Goal: Task Accomplishment & Management: Manage account settings

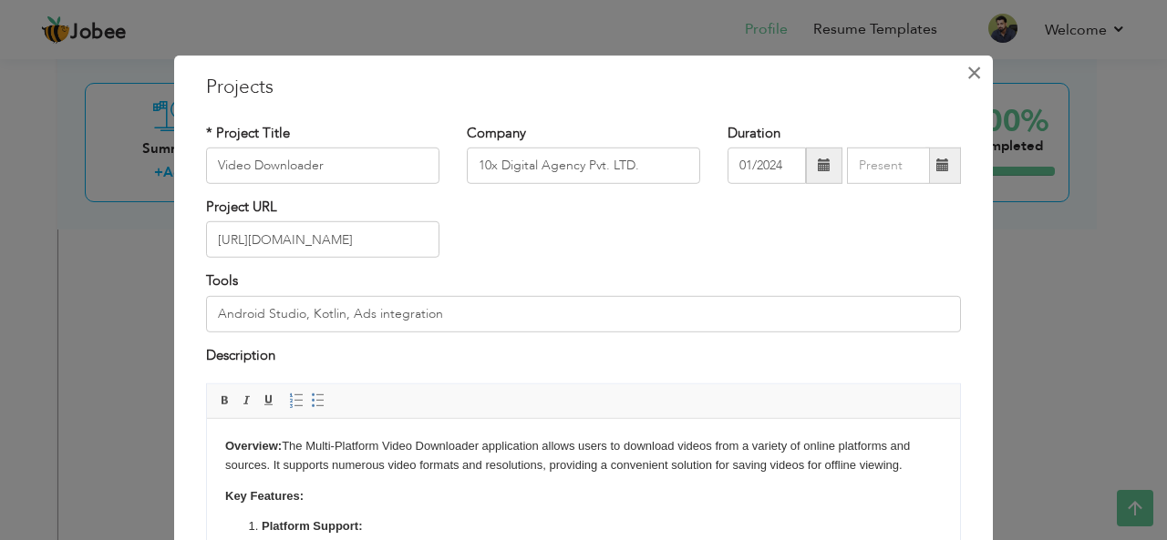
click at [966, 76] on span "×" at bounding box center [973, 72] width 15 height 33
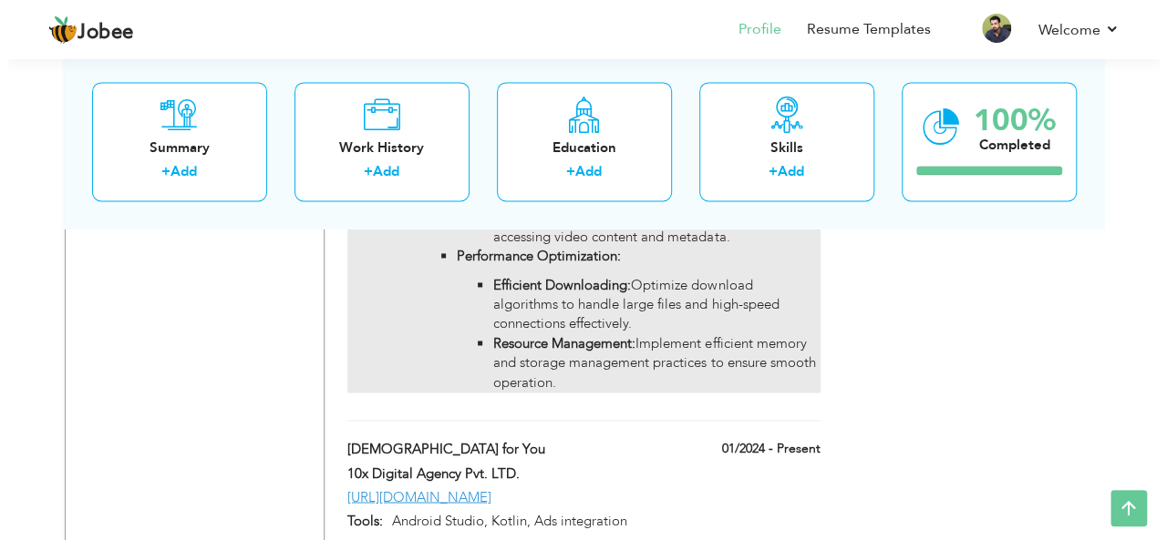
scroll to position [4736, 0]
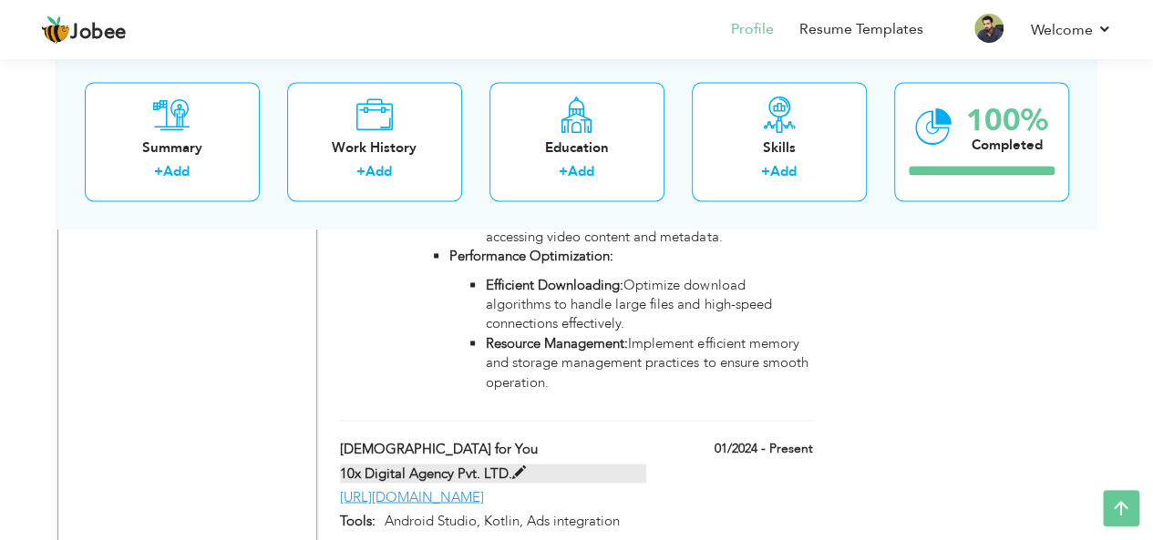
click at [523, 466] on span at bounding box center [519, 473] width 14 height 14
type input "[DEMOGRAPHIC_DATA] for You"
type input "[URL][DOMAIN_NAME]"
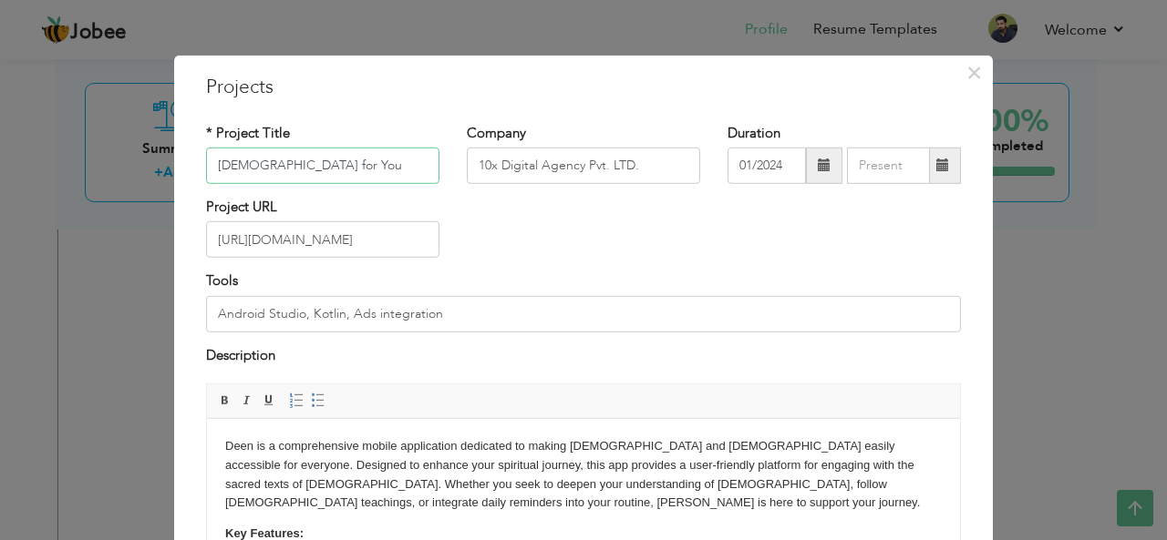
click at [322, 163] on input "[DEMOGRAPHIC_DATA] for You" at bounding box center [322, 166] width 233 height 36
click at [449, 308] on input "Android Studio, Kotlin, Ads integration" at bounding box center [583, 314] width 755 height 36
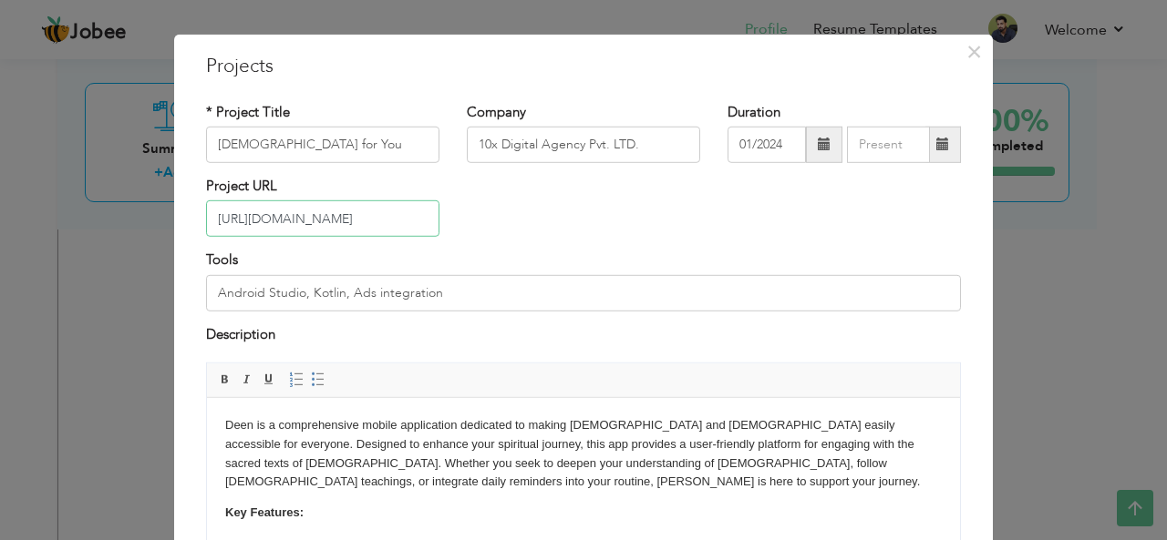
click at [398, 225] on input "[URL][DOMAIN_NAME]" at bounding box center [322, 219] width 233 height 36
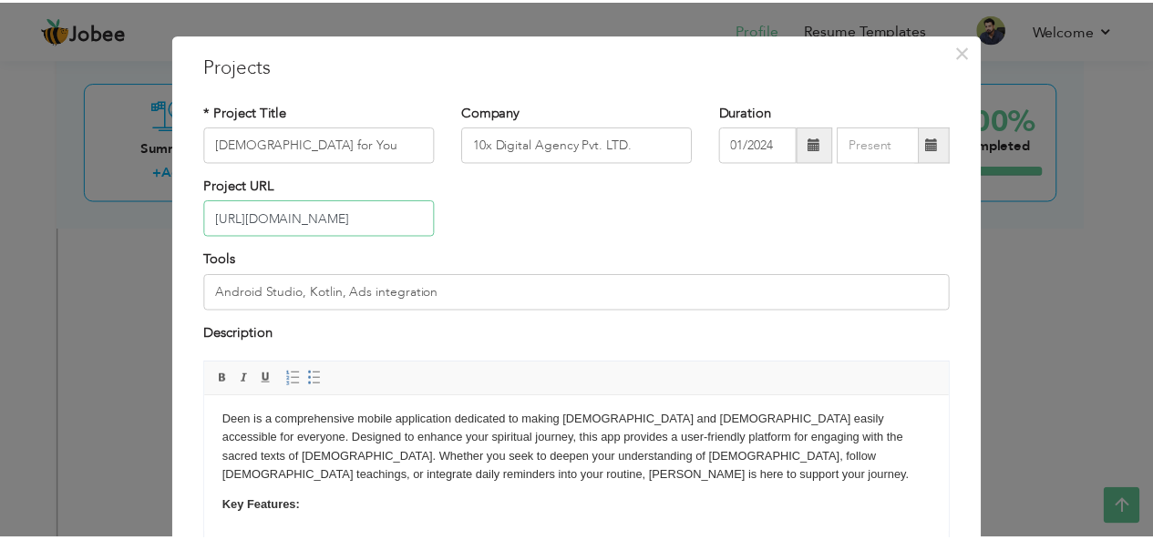
scroll to position [0, 0]
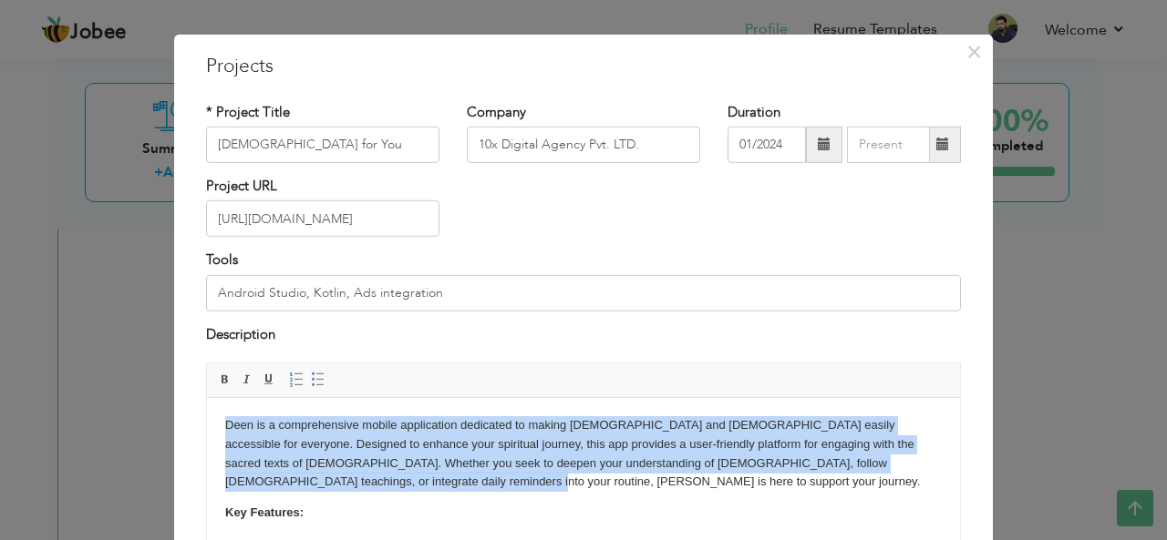
drag, startPoint x: 362, startPoint y: 482, endPoint x: 224, endPoint y: 427, distance: 148.4
copy body "Deen is a comprehensive mobile application dedicated to making [DEMOGRAPHIC_DAT…"
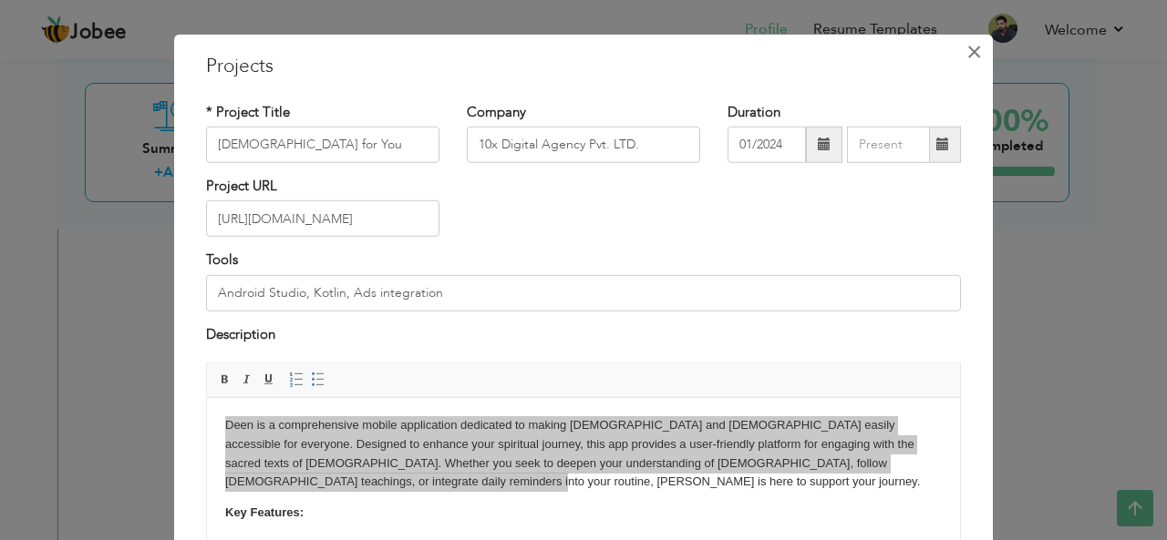
click at [966, 52] on span "×" at bounding box center [973, 51] width 15 height 33
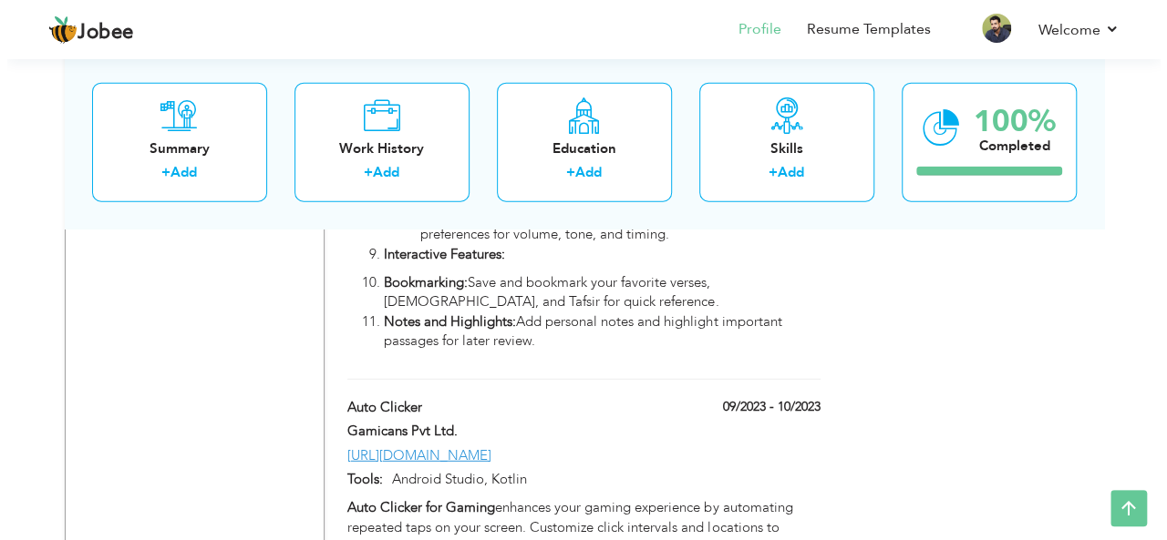
scroll to position [5744, 0]
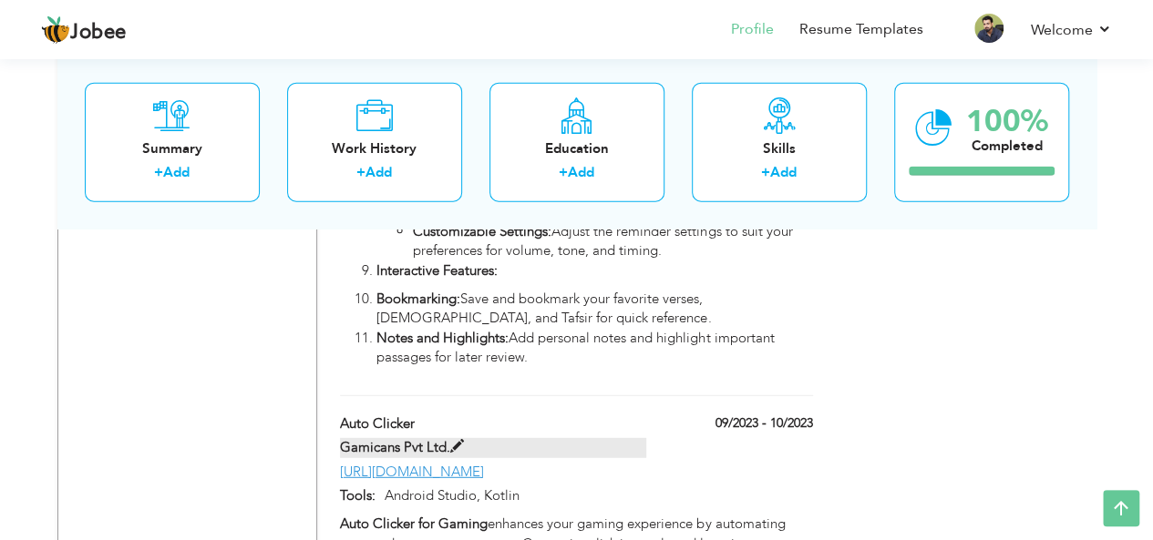
click at [456, 440] on span at bounding box center [457, 447] width 14 height 14
type input "Auto Clicker"
type input "Gamicans Pvt Ltd."
type input "09/2023"
type input "10/2023"
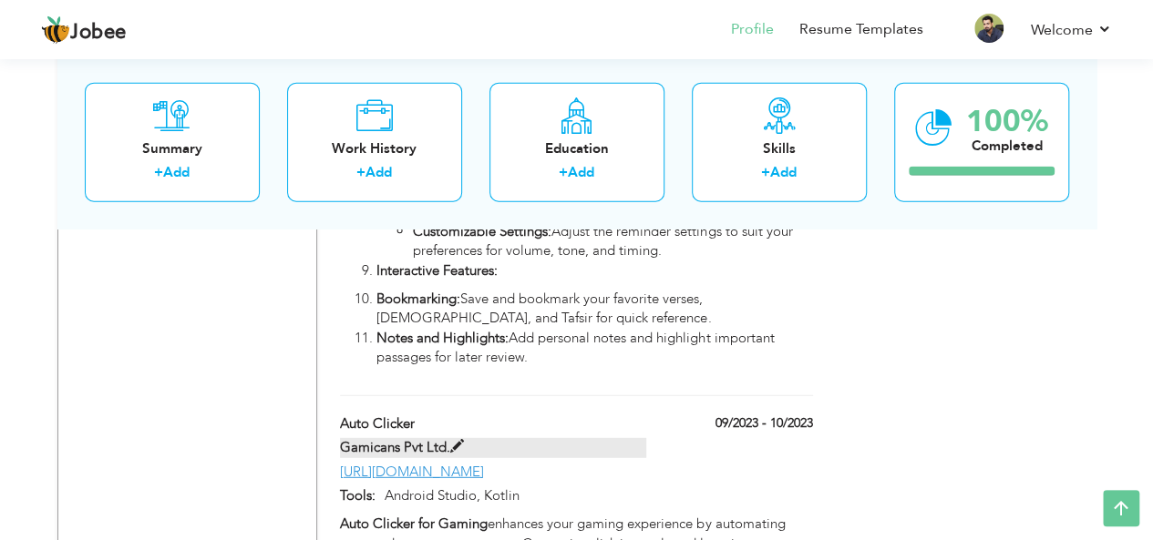
type input "[URL][DOMAIN_NAME]"
type input "Android Studio, Kotlin"
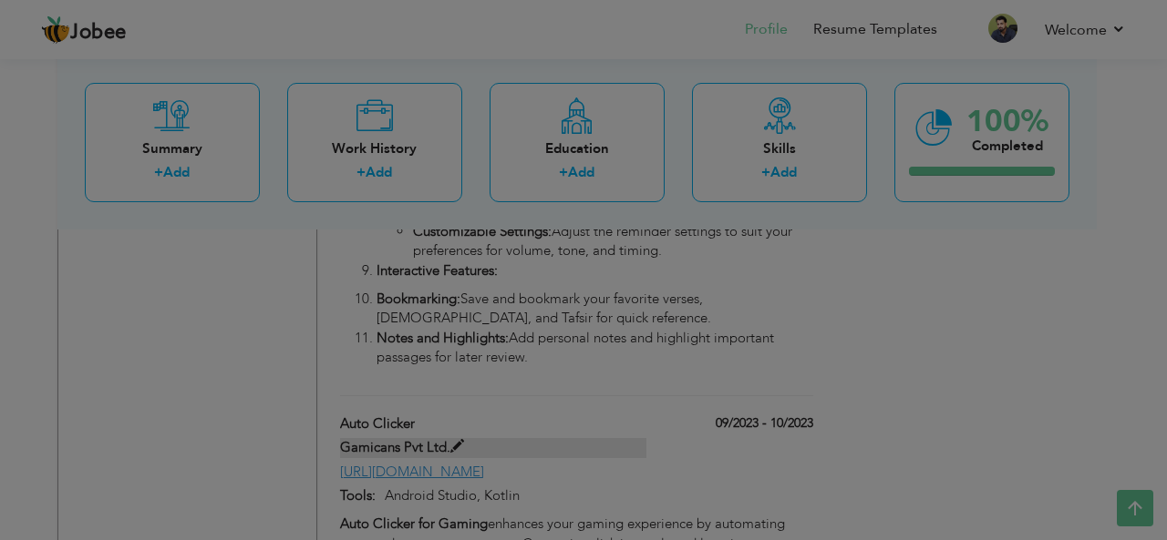
scroll to position [0, 0]
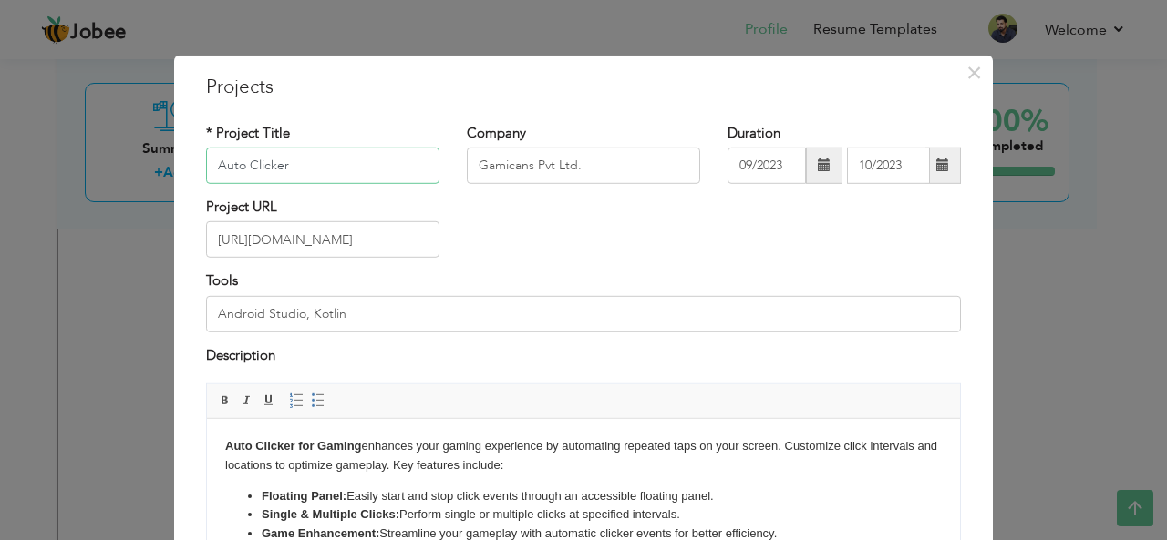
click at [309, 167] on input "Auto Clicker" at bounding box center [322, 166] width 233 height 36
click at [386, 236] on input "[URL][DOMAIN_NAME]" at bounding box center [322, 239] width 233 height 36
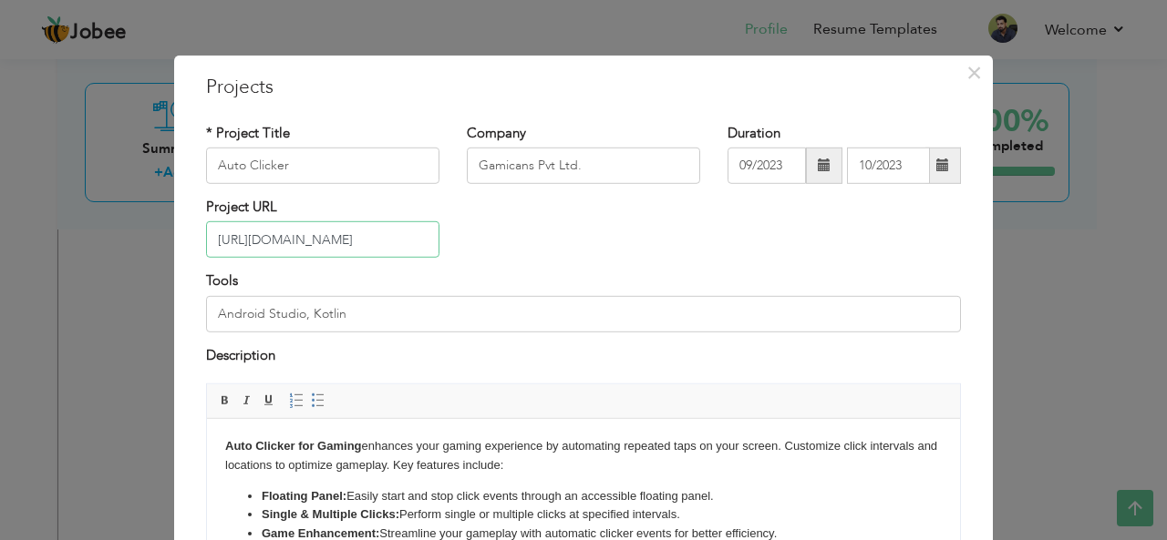
click at [386, 236] on input "[URL][DOMAIN_NAME]" at bounding box center [322, 239] width 233 height 36
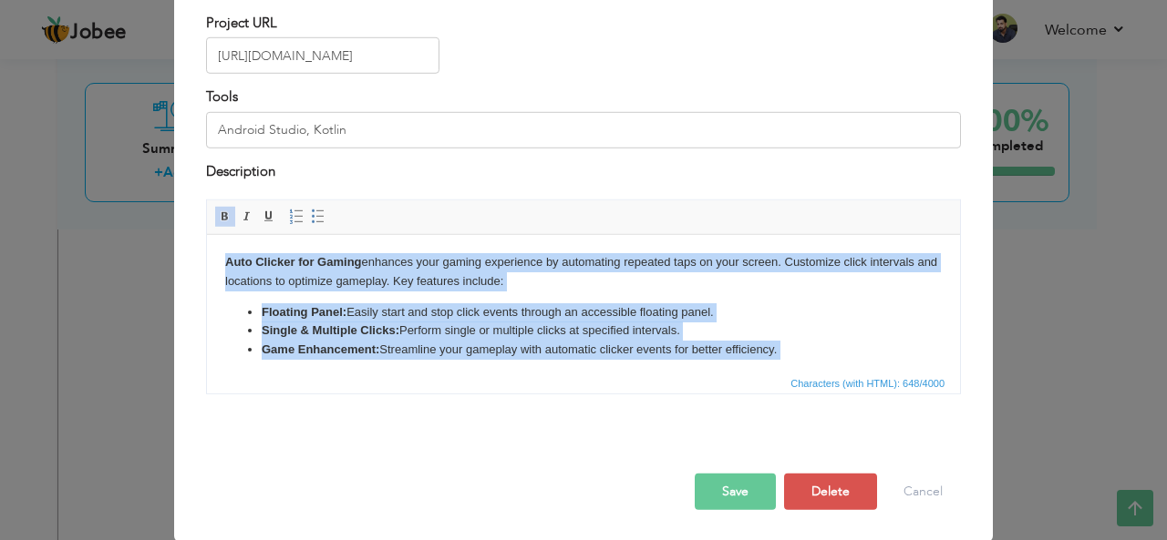
drag, startPoint x: 679, startPoint y: 338, endPoint x: 210, endPoint y: 242, distance: 479.2
click at [210, 242] on html "Auto Clicker for Gaming enhances your gaming experience by automating repeated …" at bounding box center [583, 322] width 753 height 174
copy body "Auto Clicker for Gaming enhances your gaming experience by automating repeated …"
